Goal: Obtain resource: Download file/media

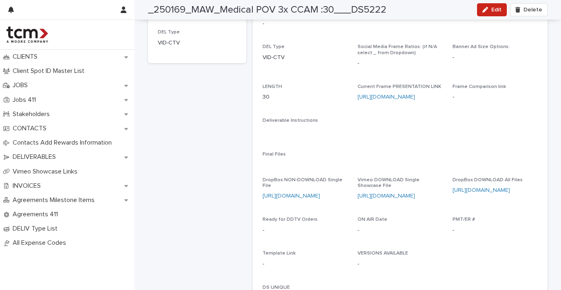
scroll to position [133, 0]
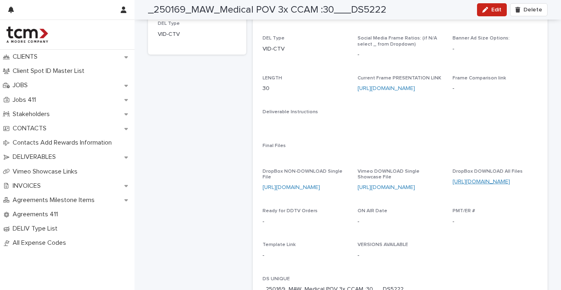
click at [494, 179] on link "https://www.dropbox.com/scl/fo/am61532cifgp56gi5s3za/AODKAPhlh6Gsuo_F28XjFm0?rl…" at bounding box center [482, 182] width 58 height 6
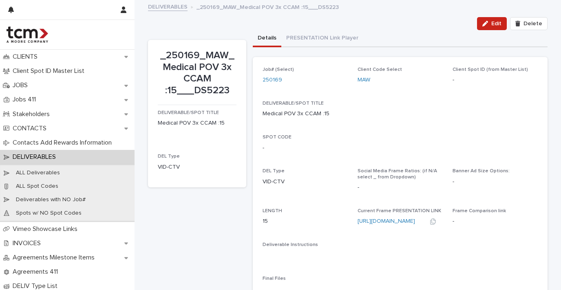
scroll to position [127, 0]
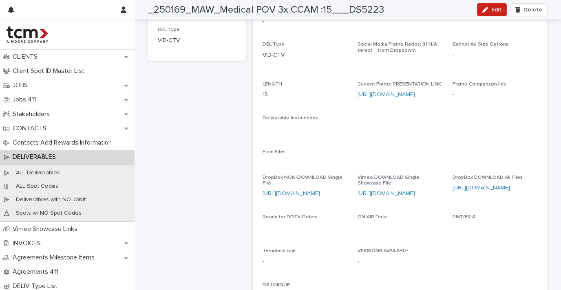
click at [484, 185] on link "https://www.dropbox.com/scl/fo/8337m8dp4p5o41sd6aemk/ANx4Oa9xrpKNEJgBLrOEMsU?rl…" at bounding box center [482, 188] width 58 height 6
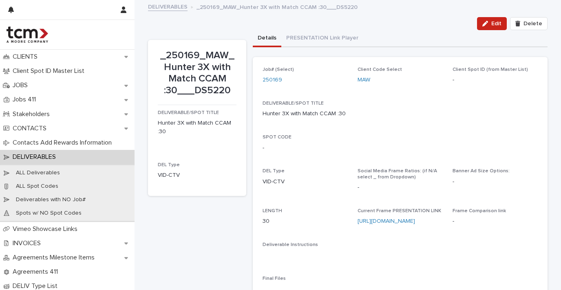
scroll to position [124, 0]
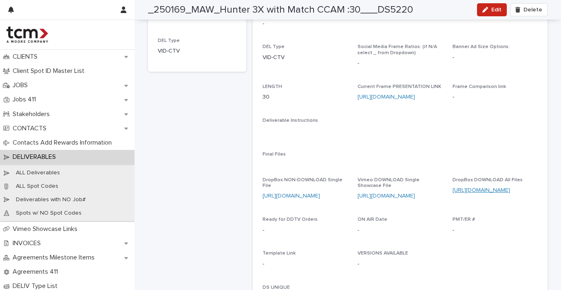
click at [484, 188] on link "[URL][DOMAIN_NAME]" at bounding box center [482, 191] width 58 height 6
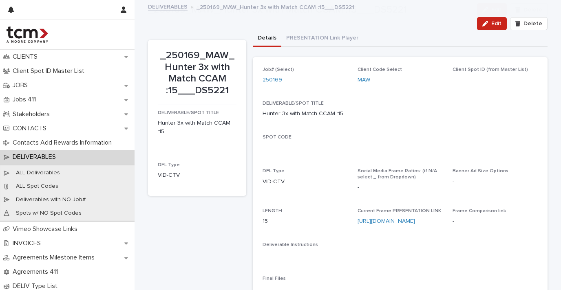
scroll to position [208, 0]
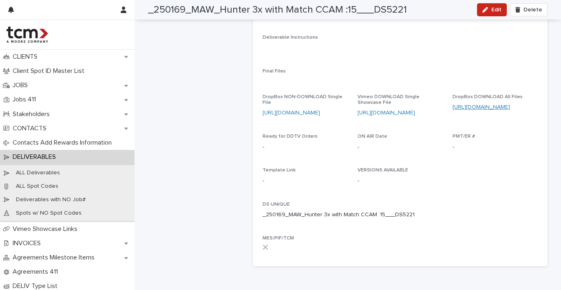
click at [479, 105] on link "https://www.dropbox.com/scl/fo/zs91w2lm7kvx8pa3htef0/AGt7VTYjDEjWjQOYmMH_yTQ?rl…" at bounding box center [482, 107] width 58 height 6
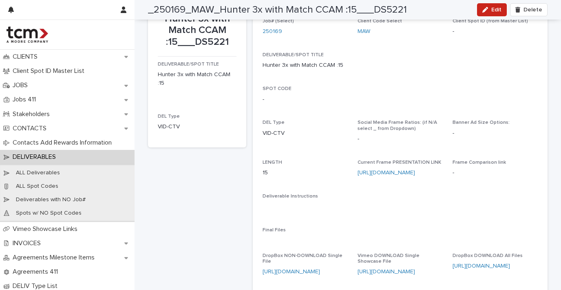
click at [202, 215] on div "_250169_MAW_Hunter 3x with Match CCAM :15___DS5221 DELIVERABLE/SPOT TITLE Hunte…" at bounding box center [197, 211] width 98 height 441
